Goal: Find specific page/section: Find specific page/section

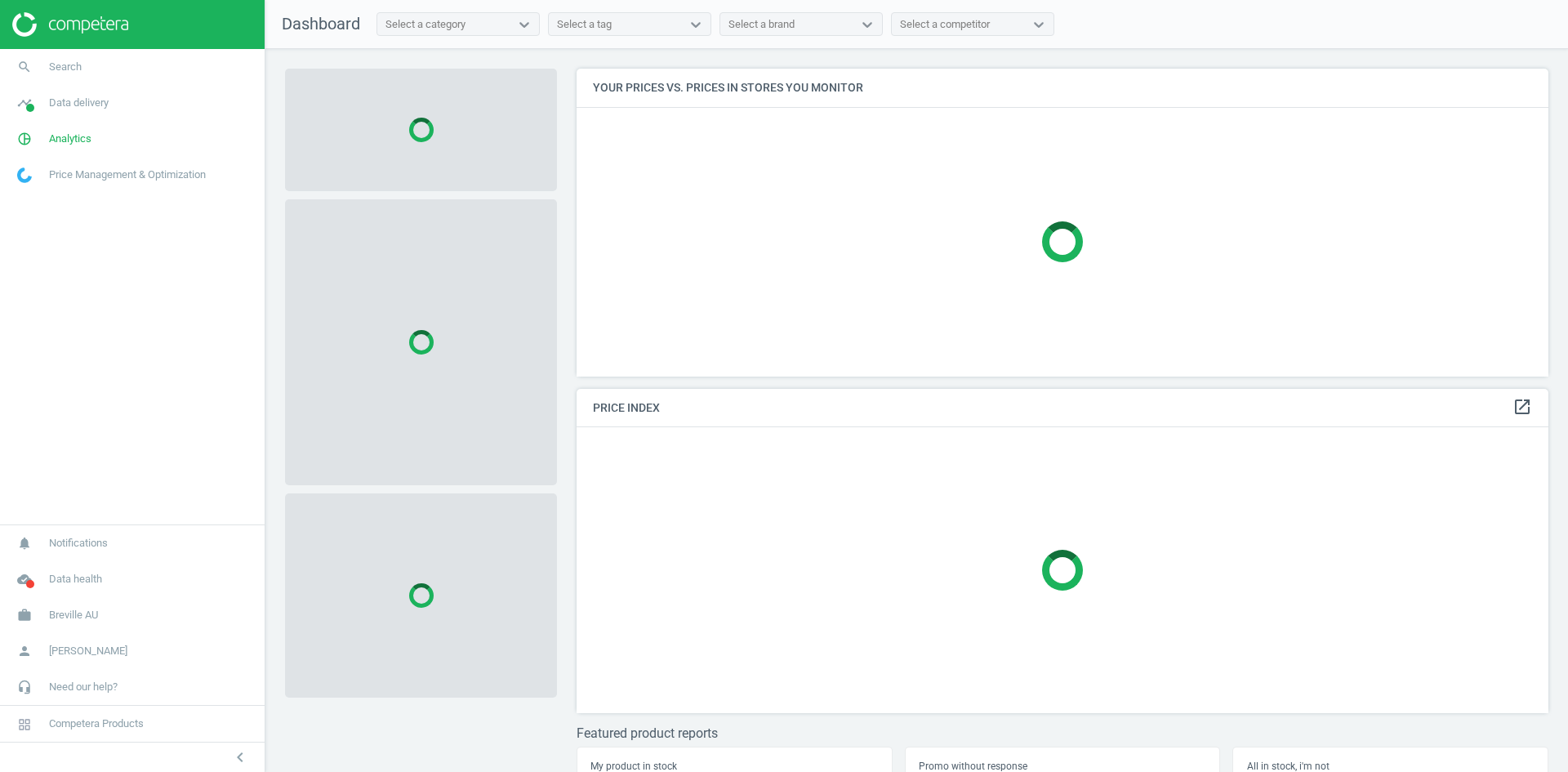
scroll to position [332, 985]
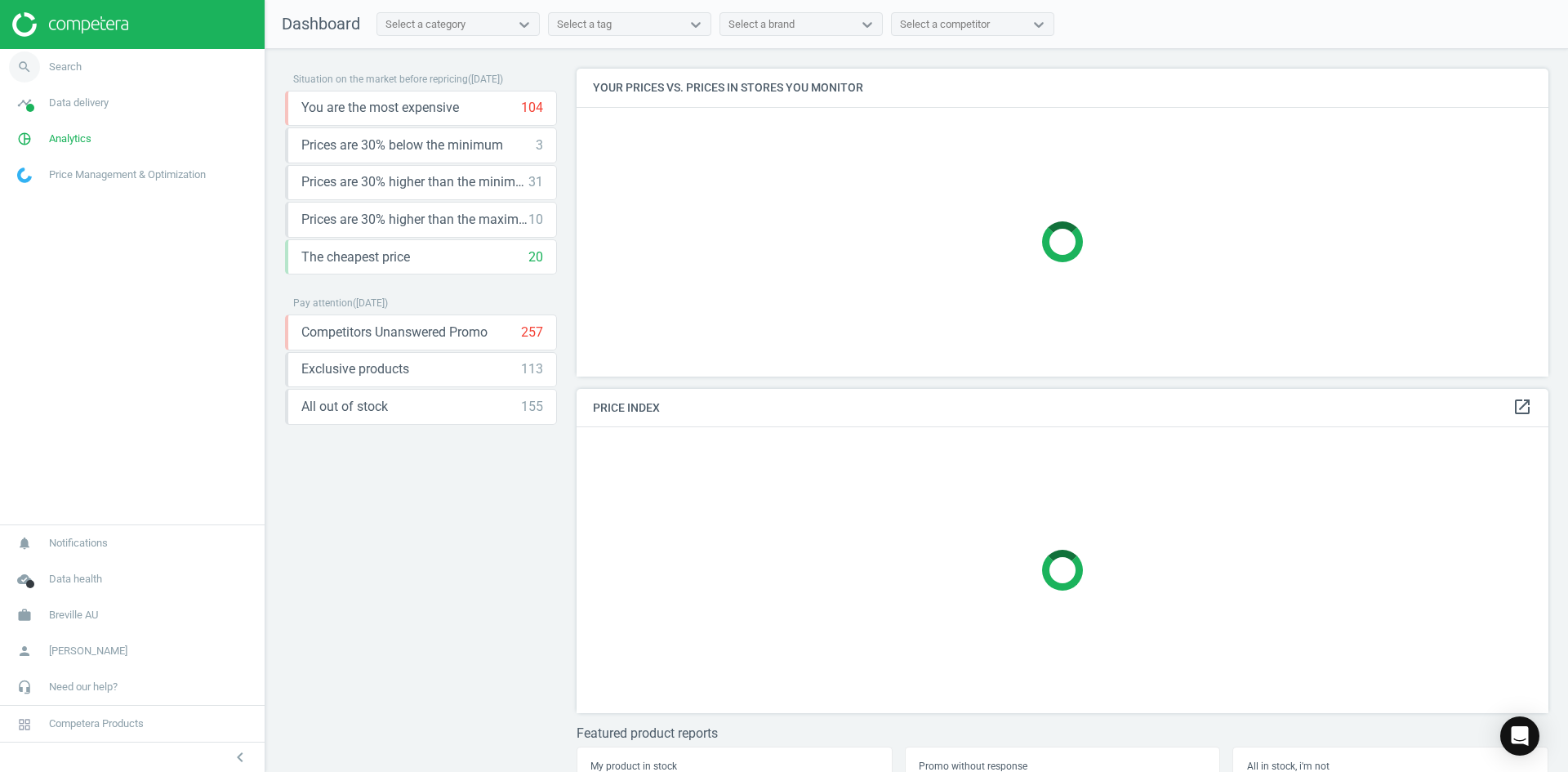
click at [90, 63] on link "search Search" at bounding box center [132, 67] width 264 height 36
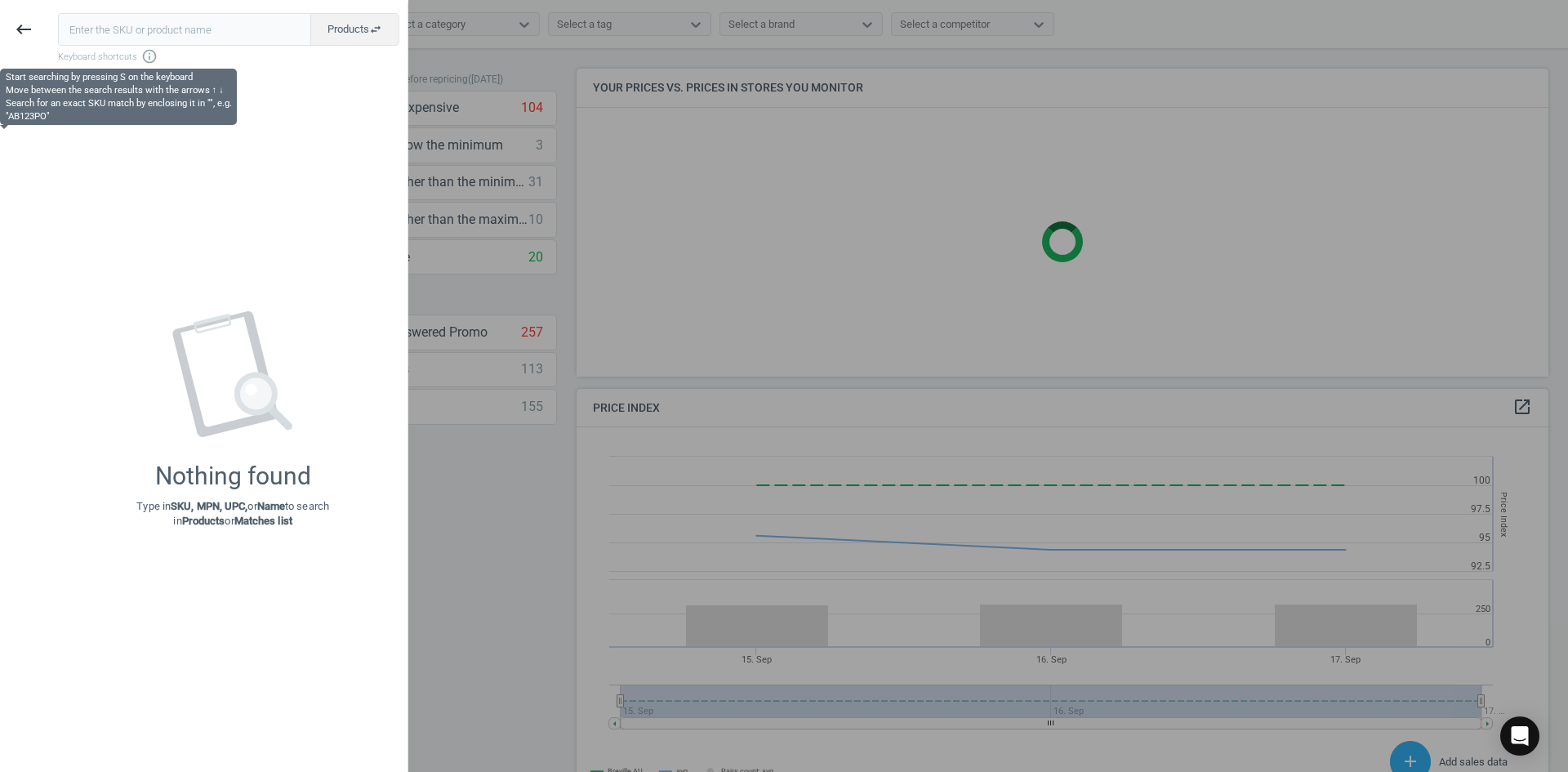
scroll to position [348, 985]
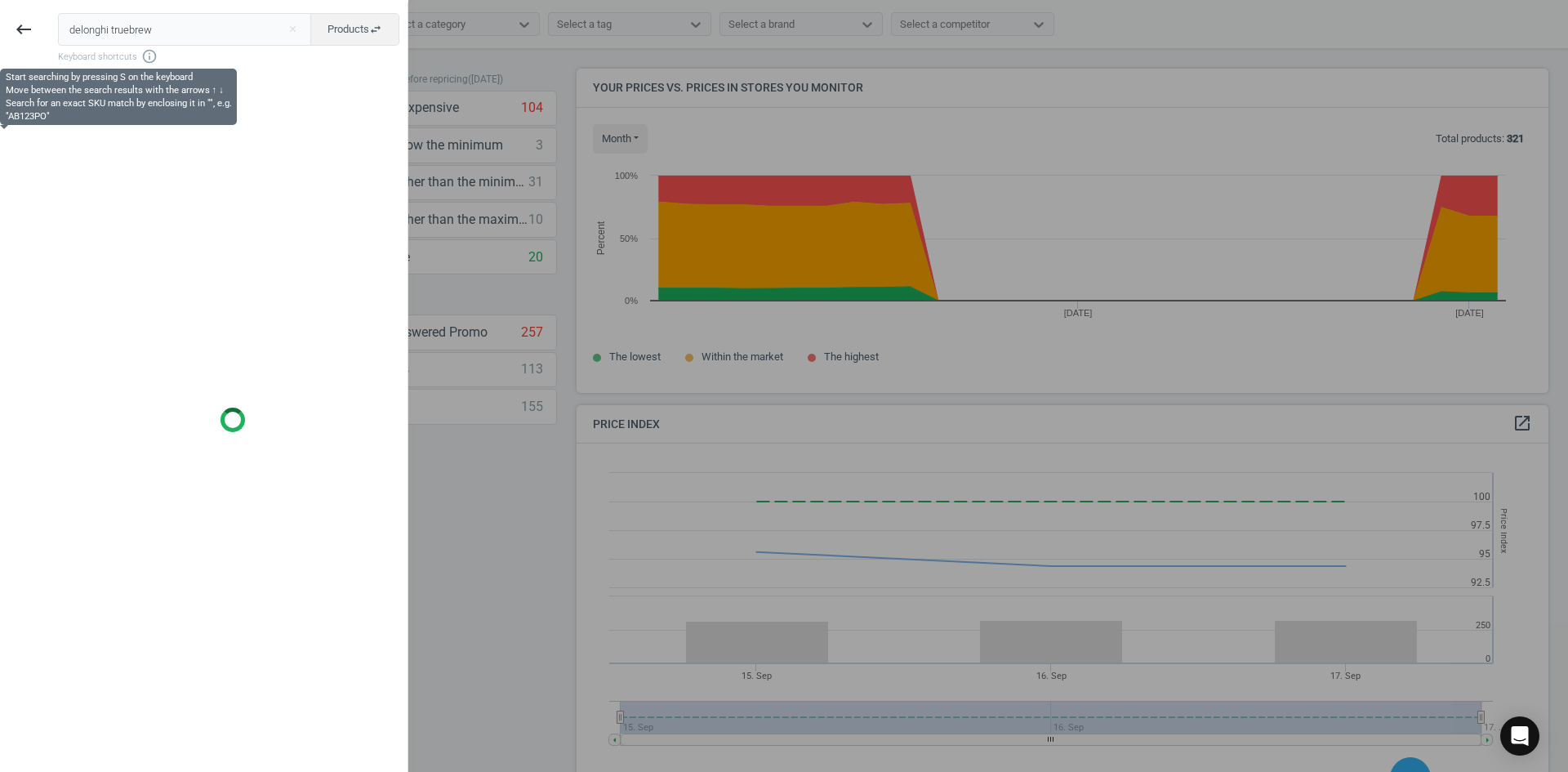
type input "delonghi truebrew"
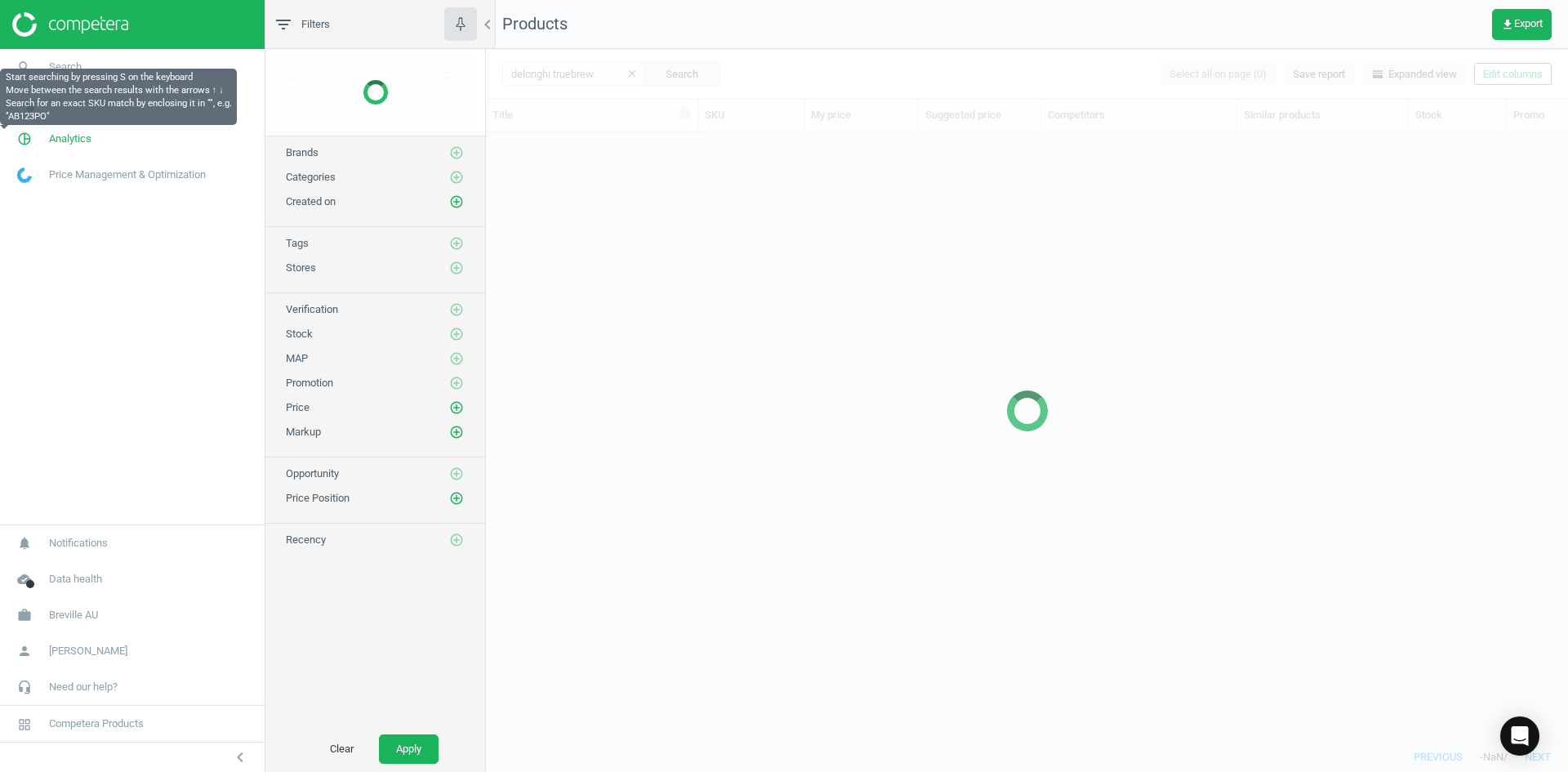
scroll to position [584, 1070]
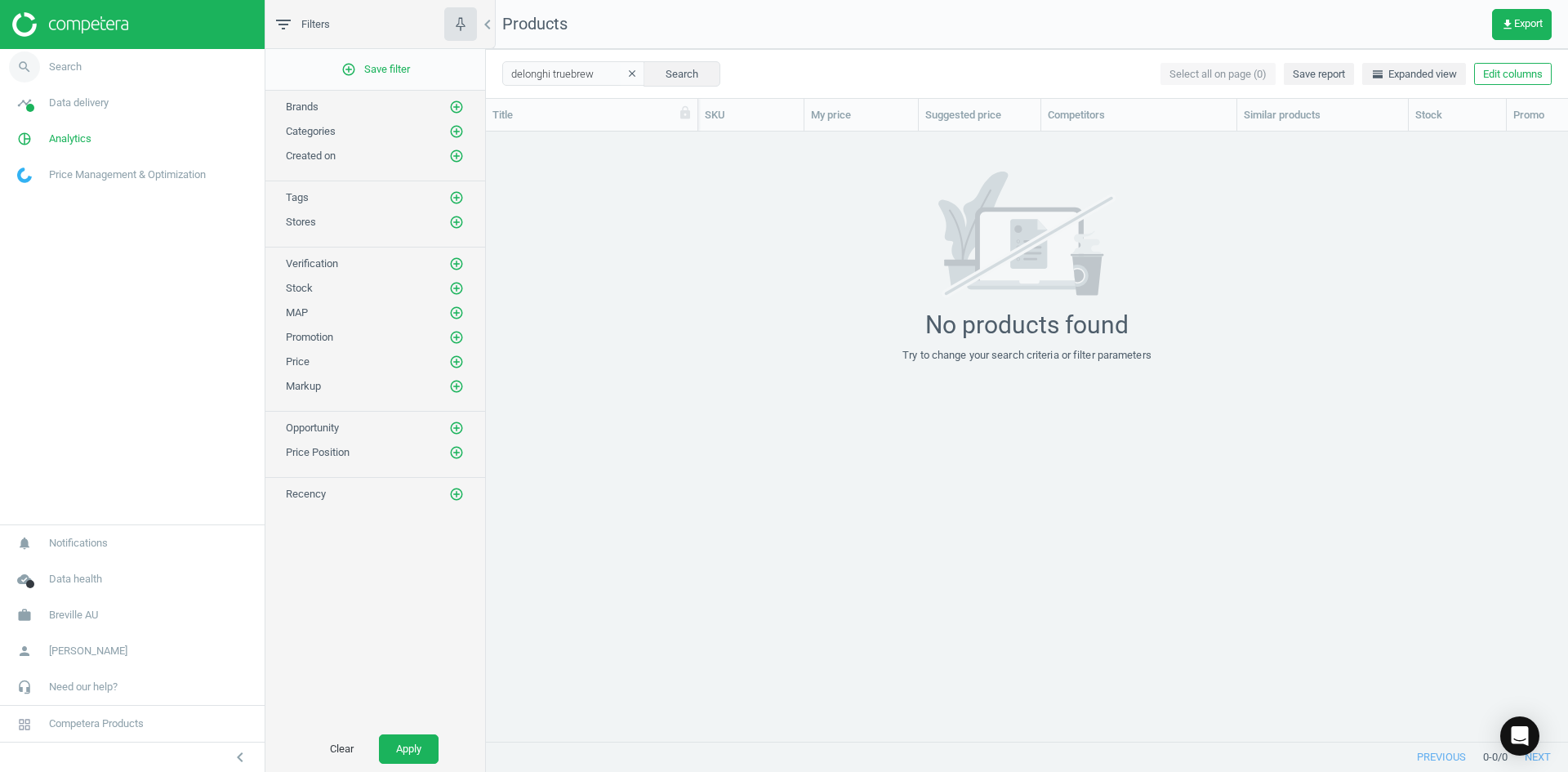
click at [72, 75] on link "search Search" at bounding box center [132, 67] width 264 height 36
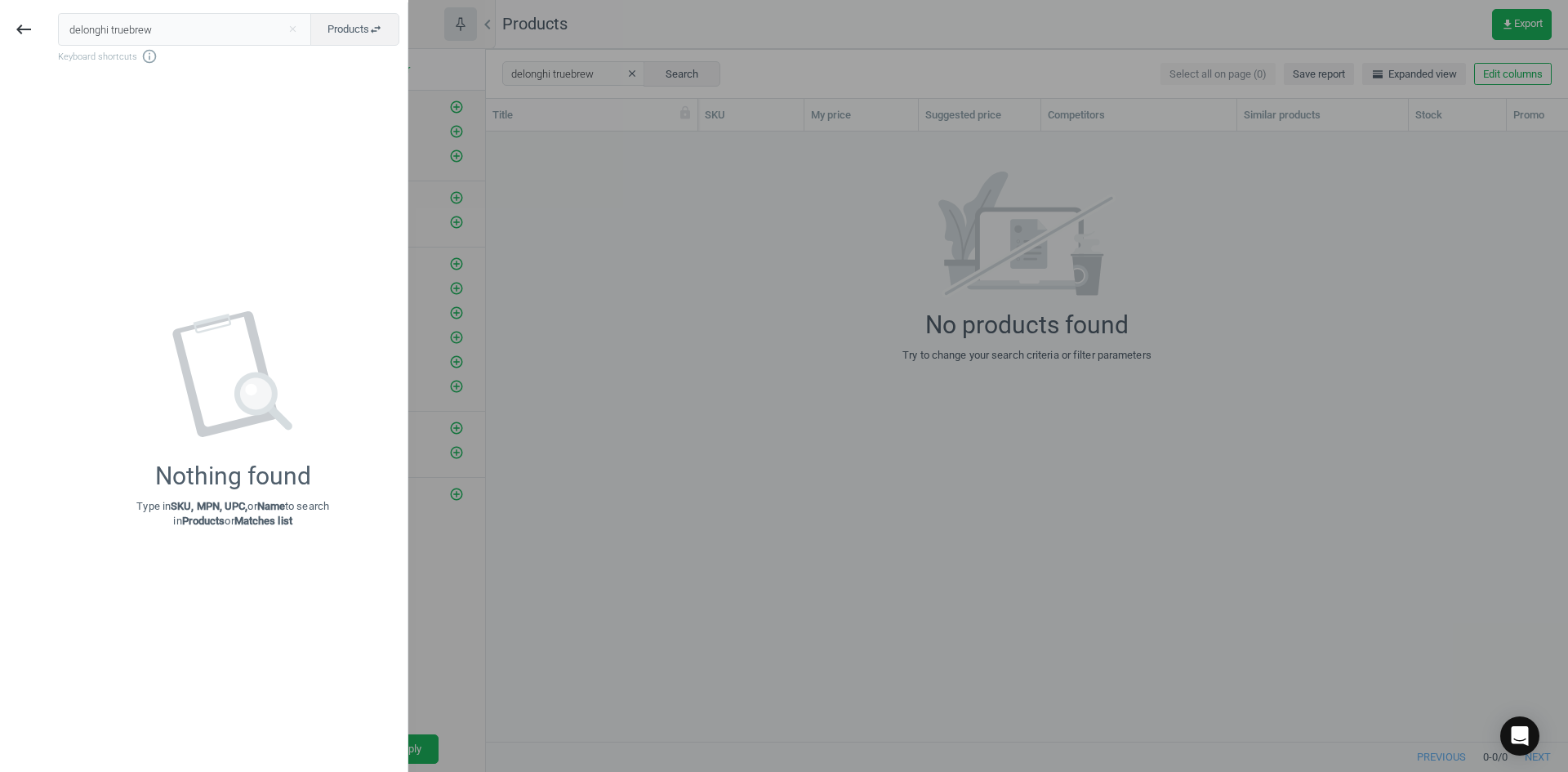
click at [199, 18] on input "delonghi truebrew" at bounding box center [184, 29] width 254 height 33
click at [131, 29] on input "delonghi truebrew" at bounding box center [184, 29] width 254 height 33
click at [163, 29] on input "delonghi true brew" at bounding box center [184, 29] width 254 height 33
drag, startPoint x: 160, startPoint y: 38, endPoint x: 112, endPoint y: 24, distance: 50.0
click at [112, 24] on input "delonghi true brew" at bounding box center [184, 29] width 254 height 33
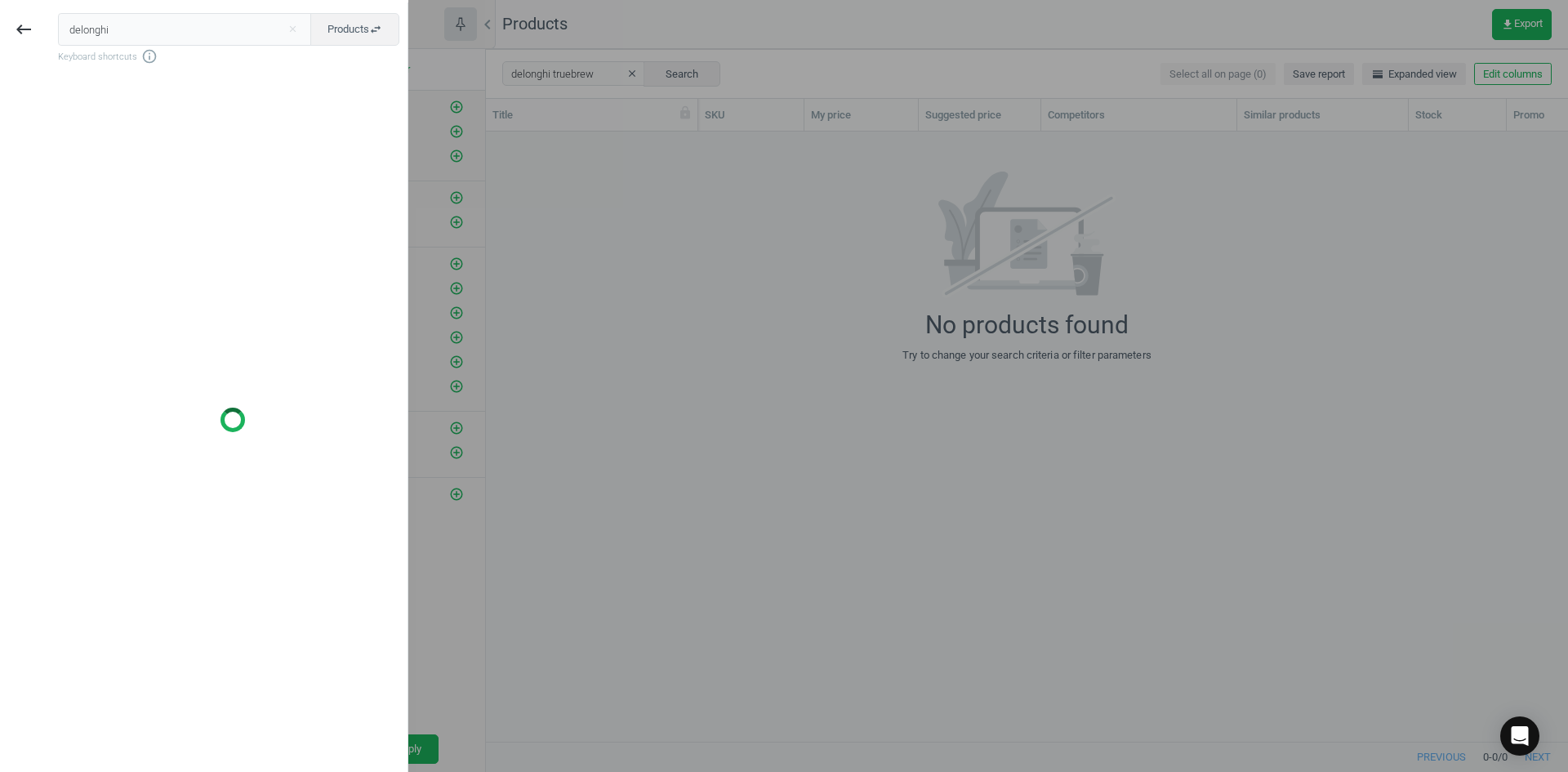
click at [112, 24] on input "delonghi" at bounding box center [184, 29] width 254 height 33
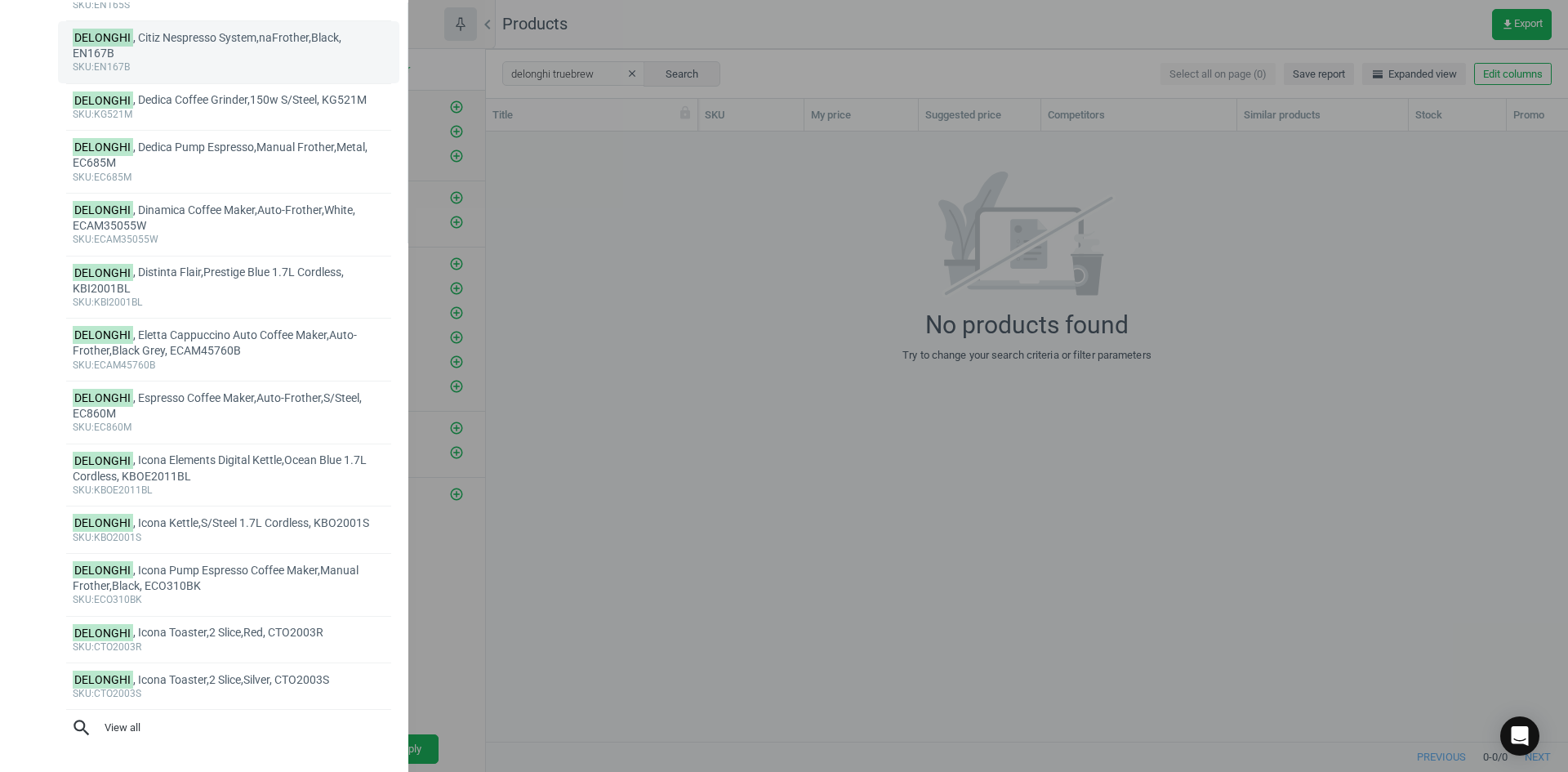
scroll to position [554, 0]
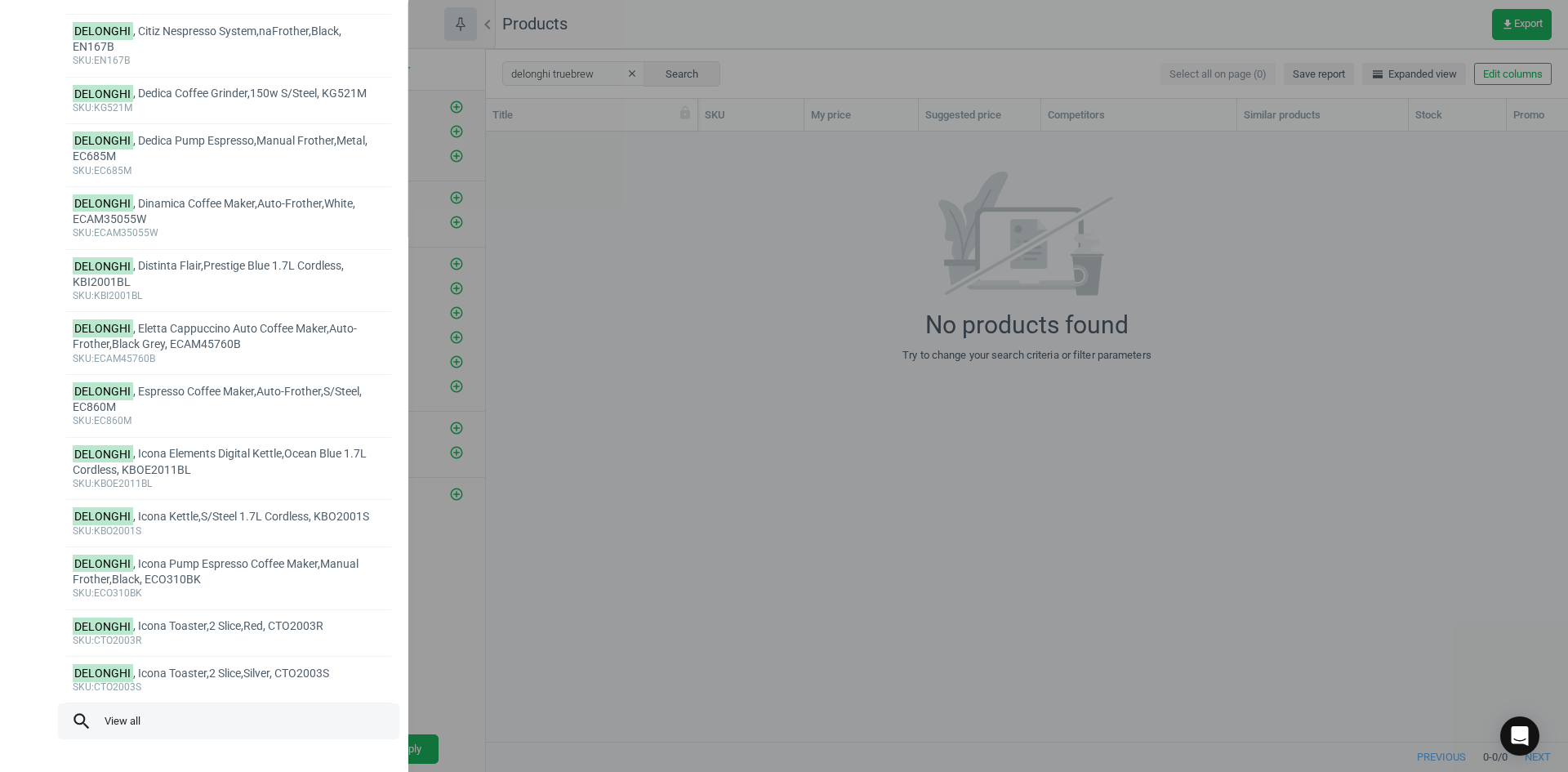
type input "delonghi"
click at [125, 719] on span "search View all" at bounding box center [228, 721] width 315 height 21
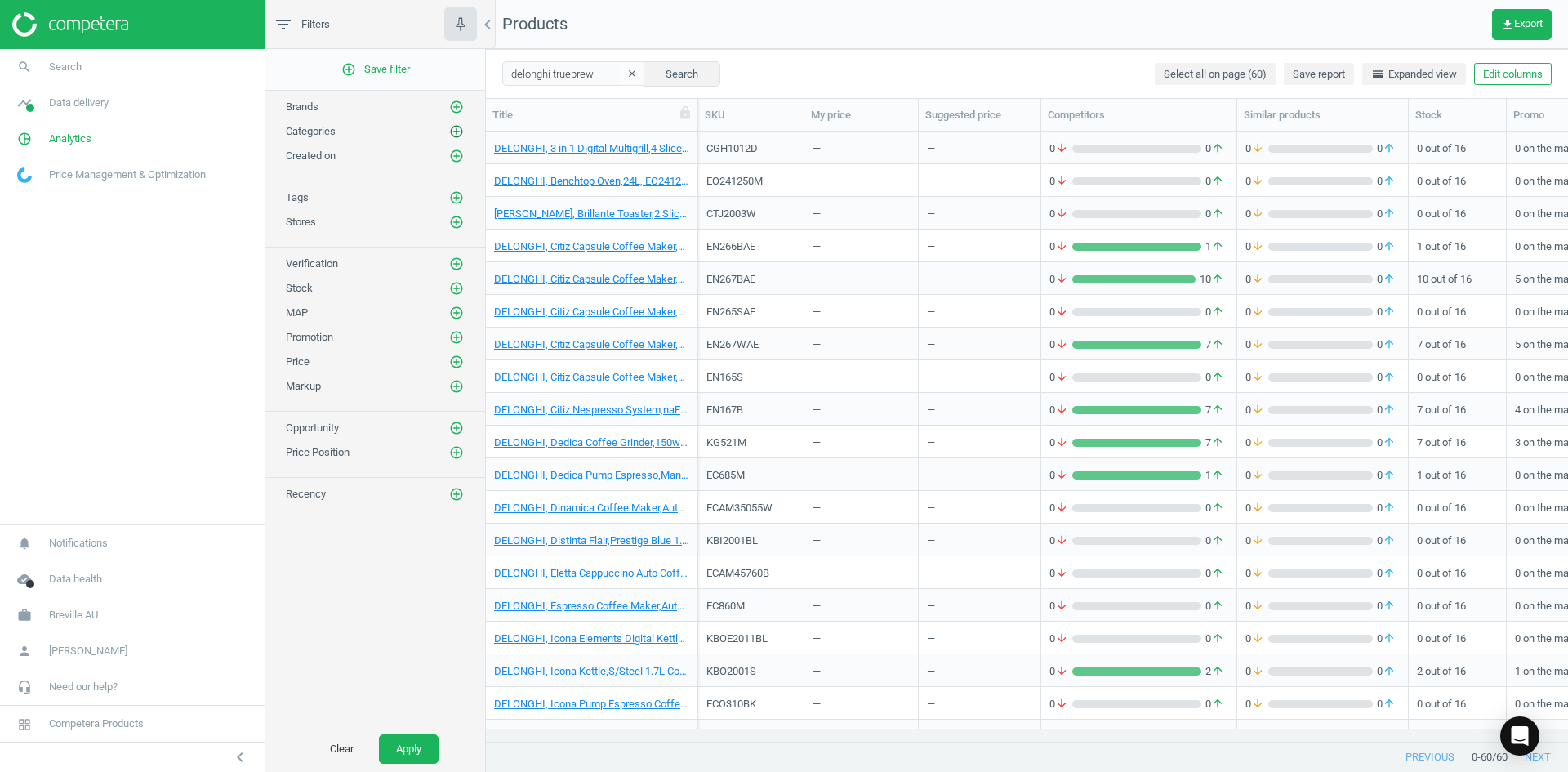
click at [457, 130] on icon "add_circle_outline" at bounding box center [457, 132] width 15 height 15
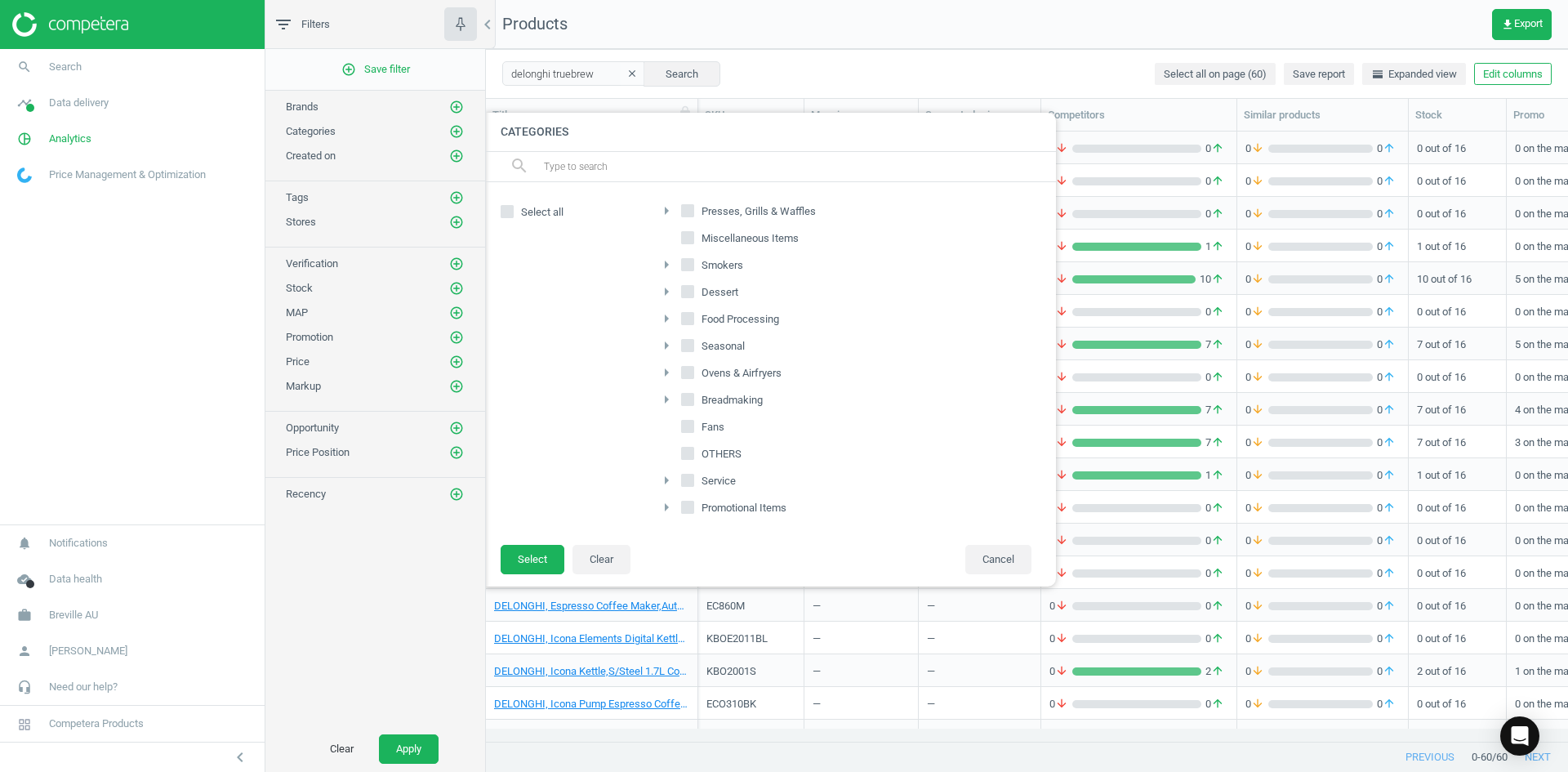
scroll to position [1083, 0]
click at [632, 165] on input "text" at bounding box center [792, 167] width 501 height 26
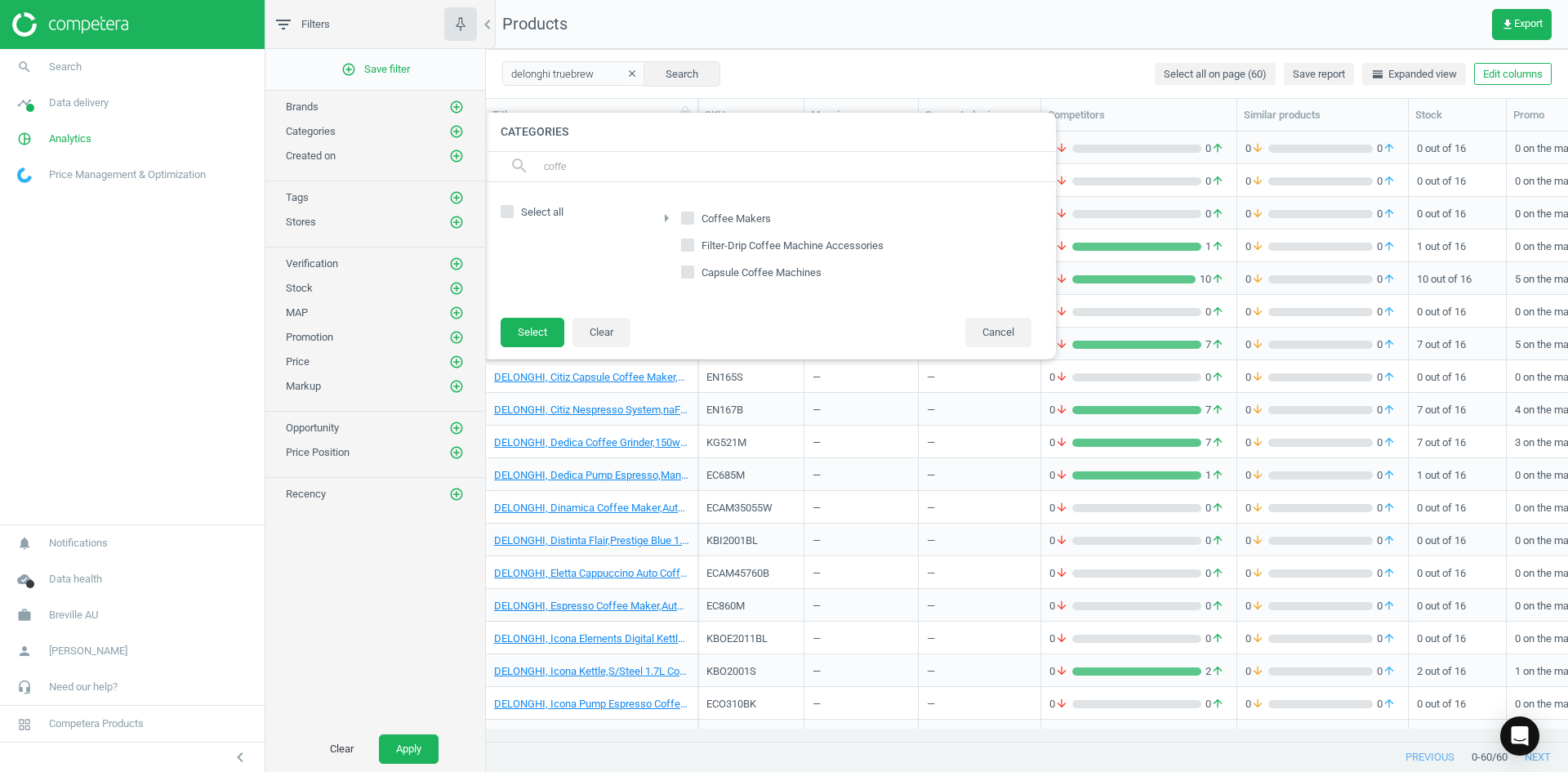
type input "coffe"
click at [686, 248] on input "Filter-Drip Coffee Machine Accessories" at bounding box center [687, 244] width 10 height 10
checkbox input "true"
click at [539, 327] on button "Select" at bounding box center [531, 332] width 63 height 29
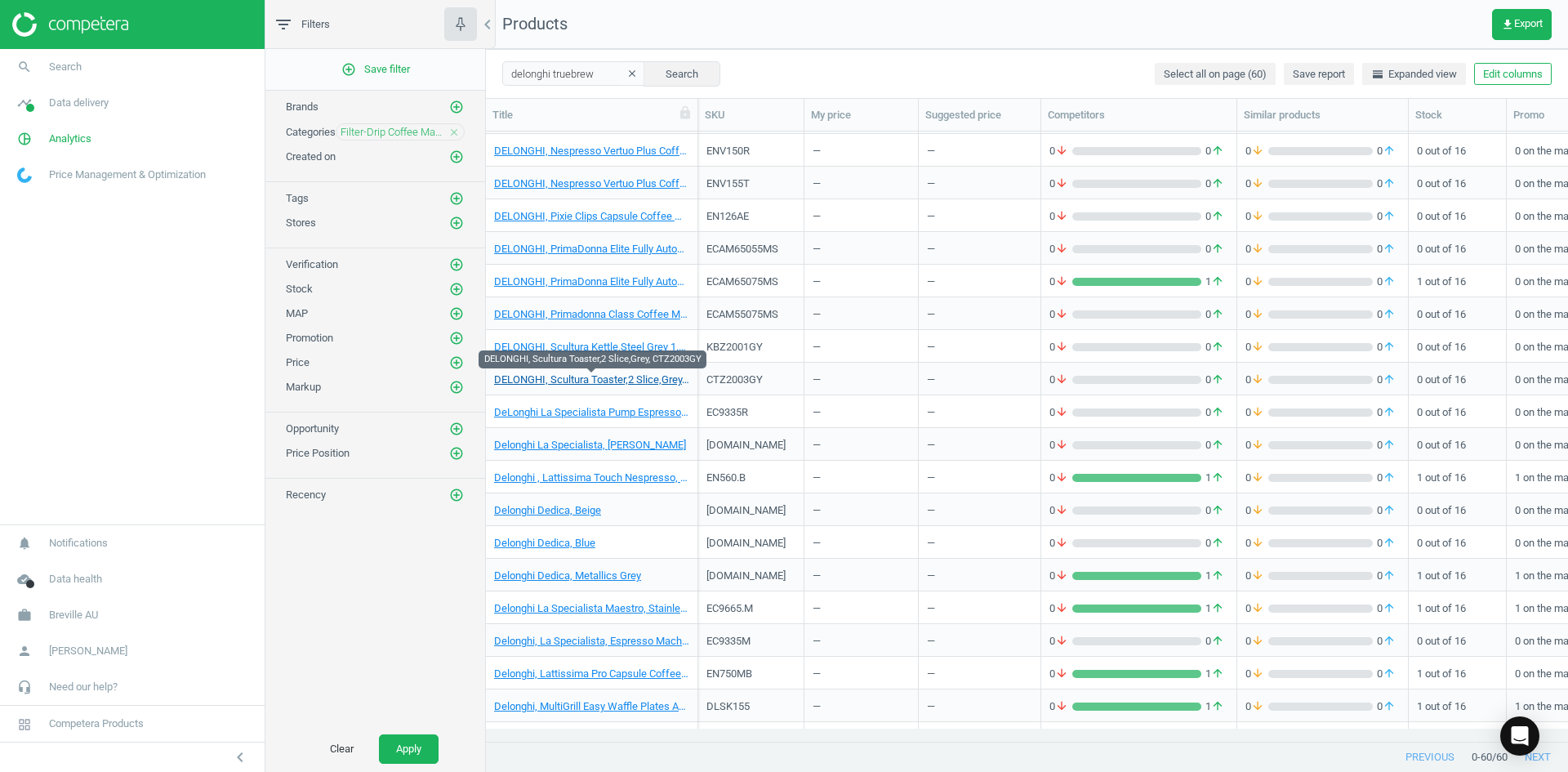
scroll to position [1363, 0]
